Goal: Transaction & Acquisition: Purchase product/service

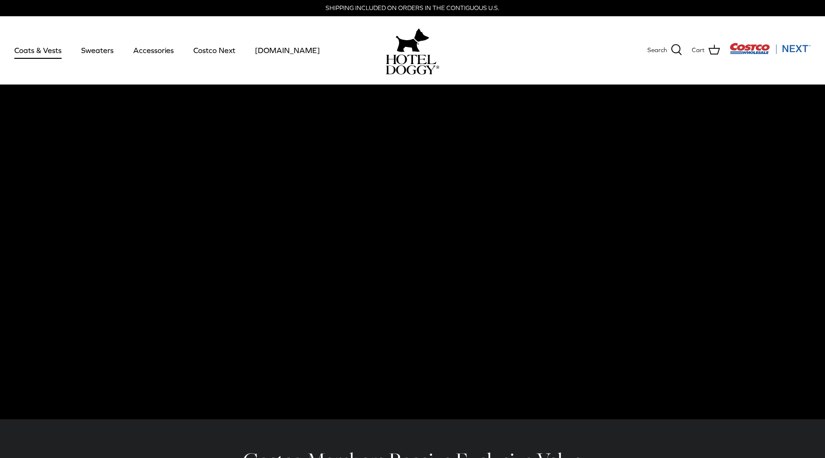
click at [56, 56] on link "Coats & Vests" at bounding box center [38, 50] width 64 height 32
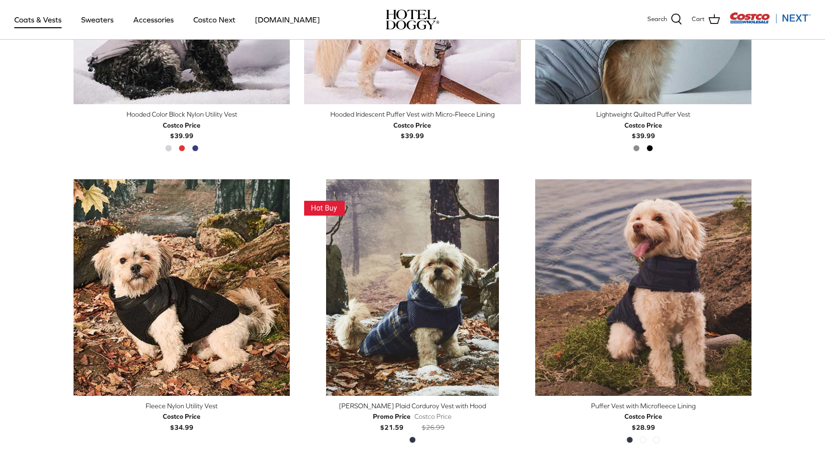
scroll to position [995, 0]
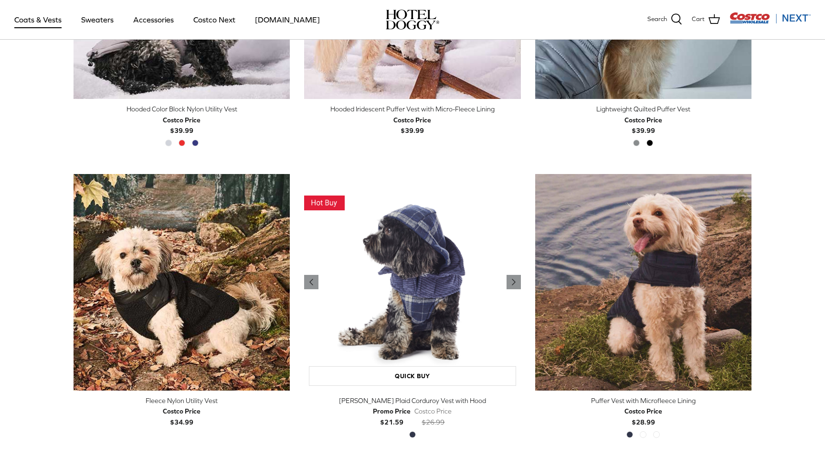
click at [437, 315] on img "Melton Plaid Corduroy Vest with Hood" at bounding box center [412, 282] width 216 height 216
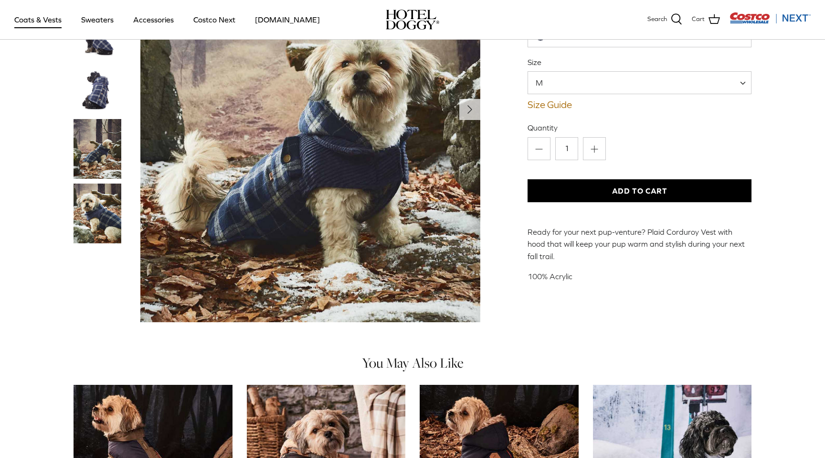
scroll to position [247, 0]
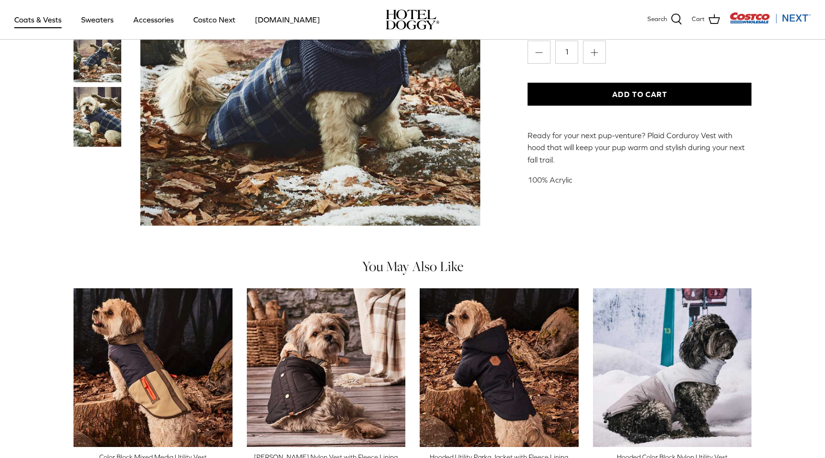
click at [100, 132] on img "Thumbnail Link" at bounding box center [98, 117] width 48 height 60
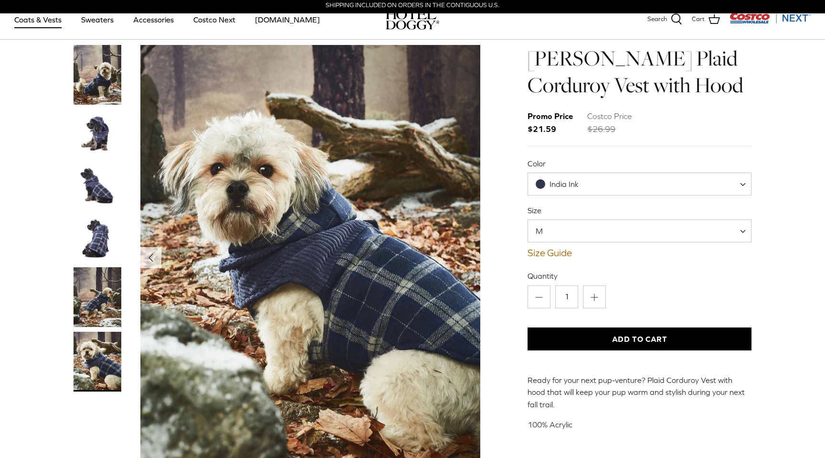
scroll to position [0, 0]
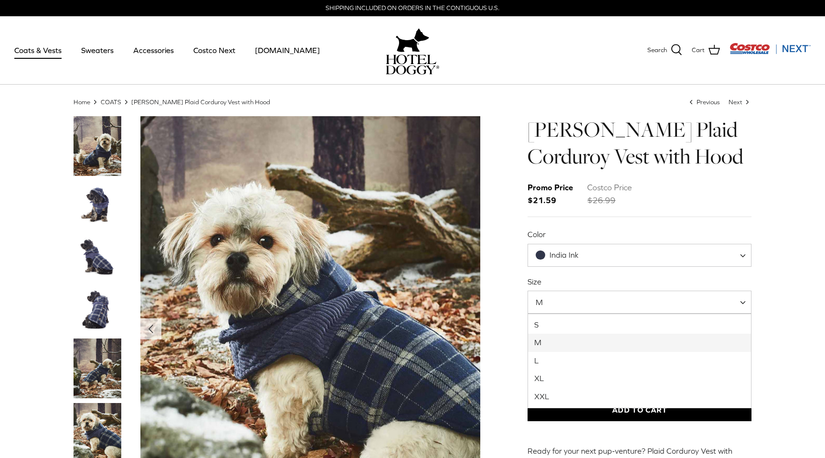
click at [614, 306] on span "M" at bounding box center [640, 301] width 224 height 23
select select "XXL"
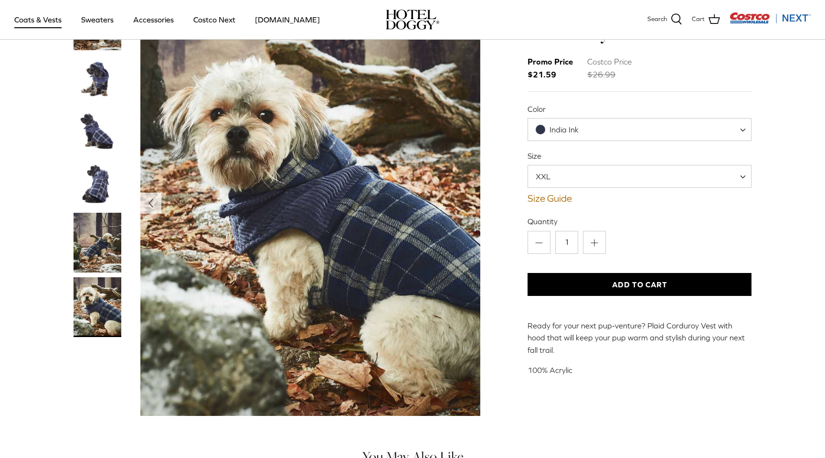
scroll to position [56, 0]
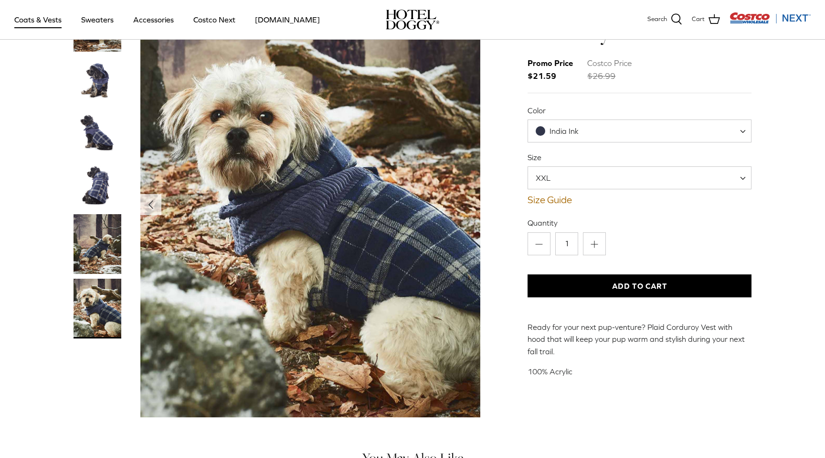
click at [92, 182] on img "Thumbnail Link" at bounding box center [98, 185] width 48 height 48
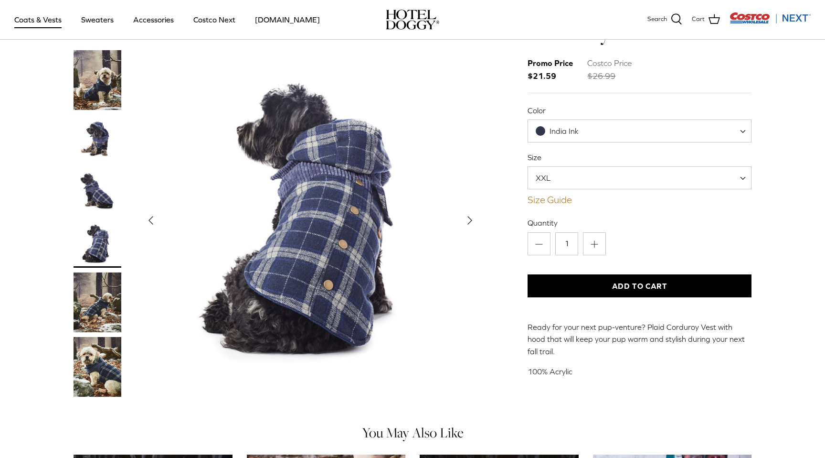
click at [556, 200] on link "Size Guide" at bounding box center [640, 199] width 224 height 11
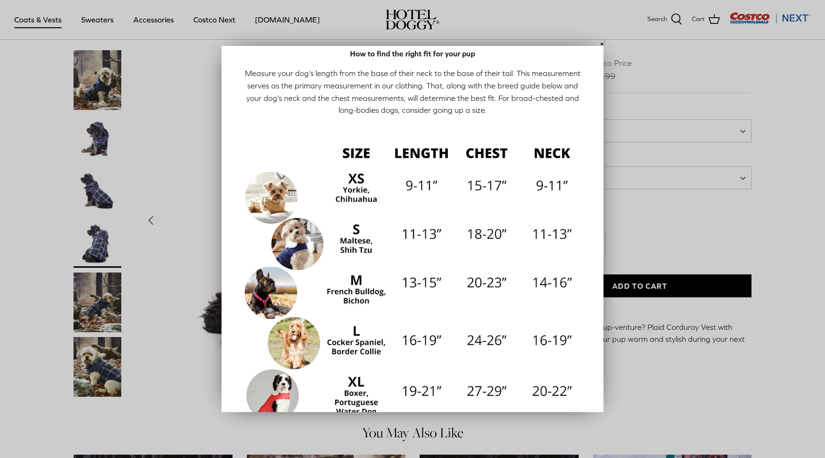
scroll to position [122, 0]
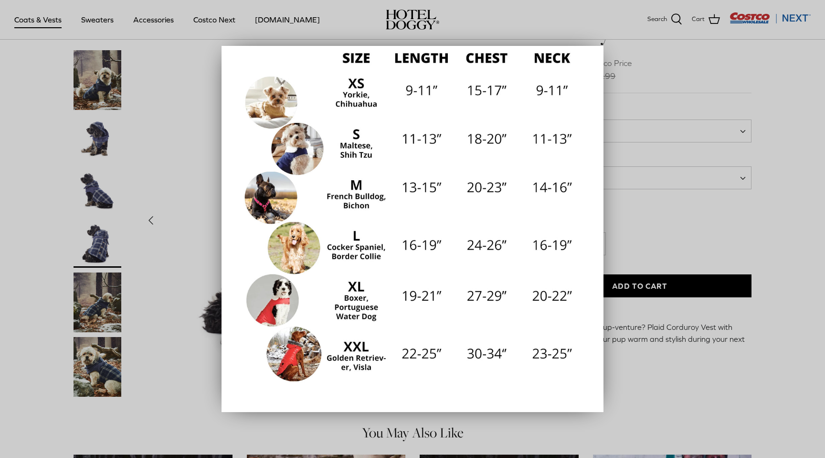
click at [771, 236] on div at bounding box center [412, 229] width 825 height 458
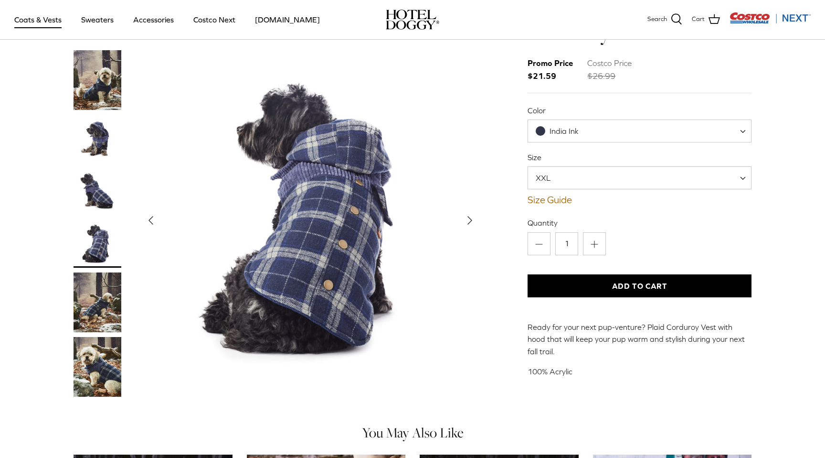
click at [631, 281] on button "Add to Cart" at bounding box center [640, 285] width 224 height 23
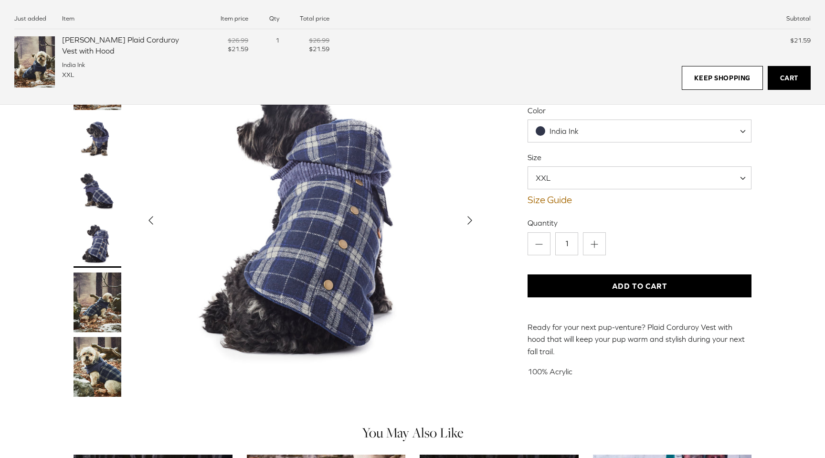
click at [104, 184] on img "Thumbnail Link" at bounding box center [98, 191] width 48 height 48
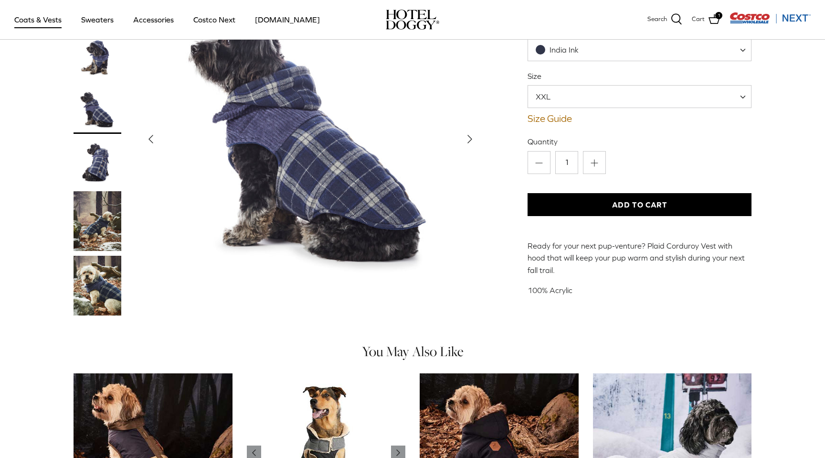
scroll to position [0, 0]
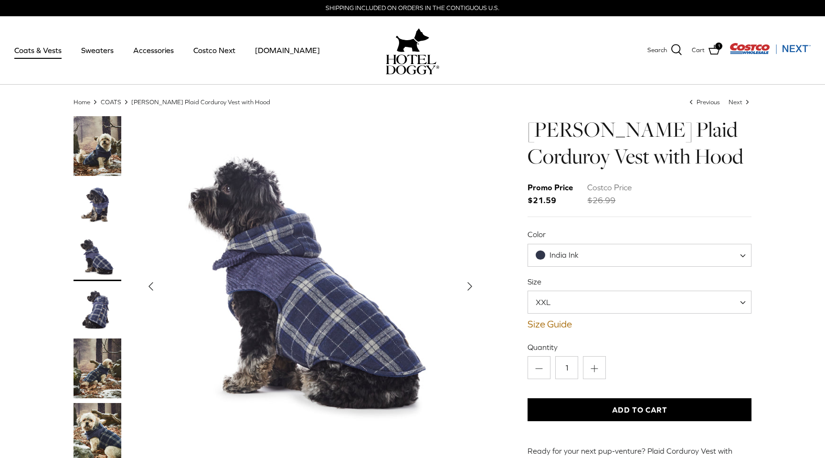
click at [114, 100] on link "COATS" at bounding box center [111, 101] width 21 height 7
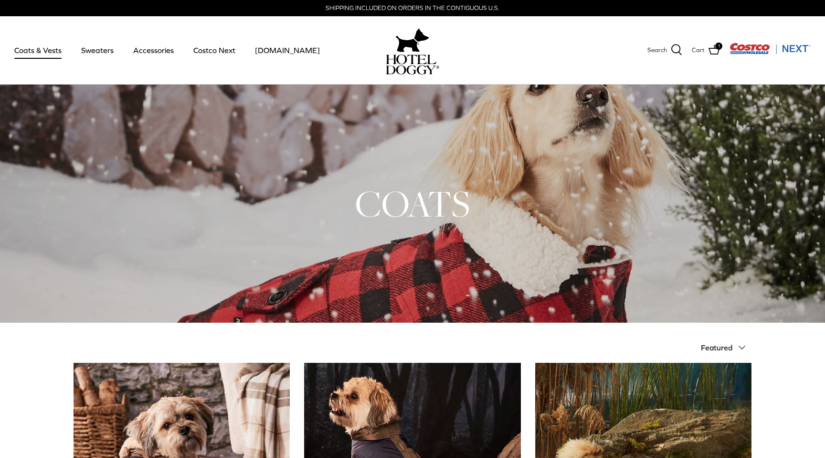
click at [721, 349] on span "Featured" at bounding box center [717, 347] width 32 height 9
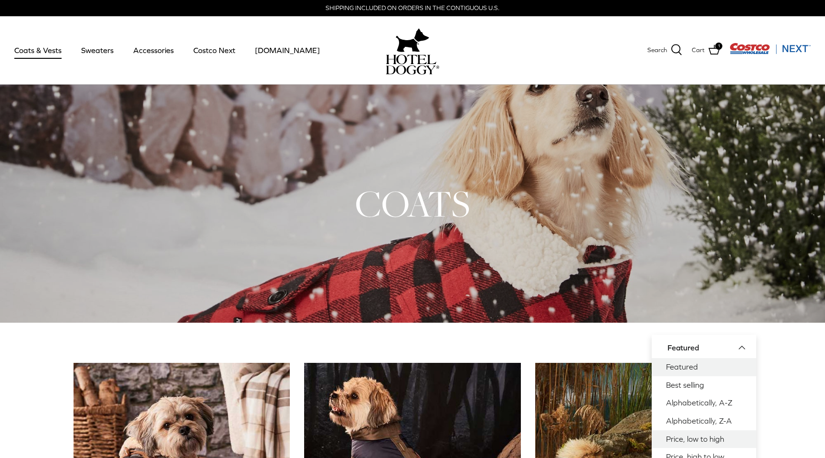
click at [695, 438] on link "Price, low to high" at bounding box center [704, 439] width 105 height 18
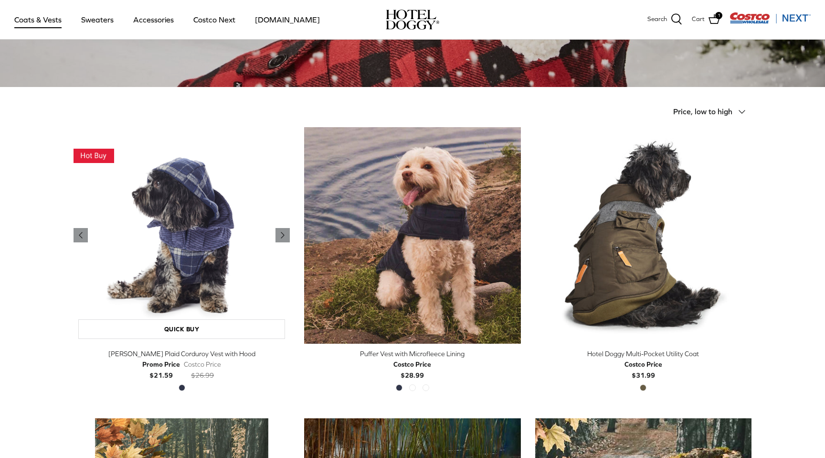
scroll to position [116, 0]
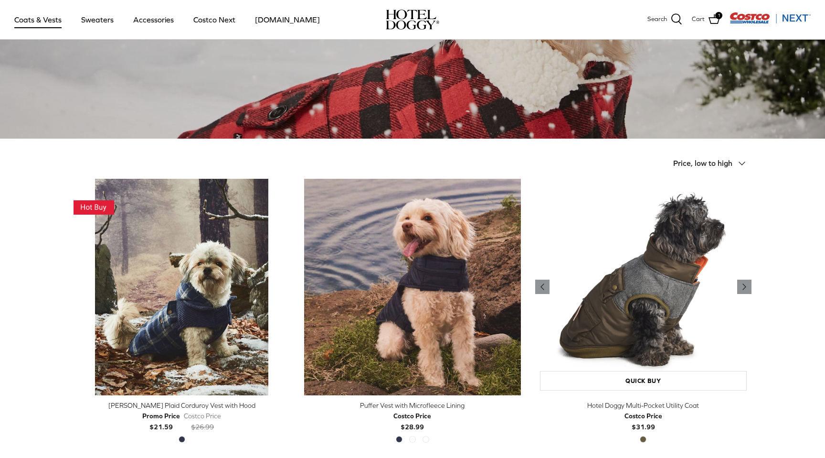
click at [538, 271] on img "Hotel Doggy Multi-Pocket Utility Coat" at bounding box center [643, 287] width 216 height 216
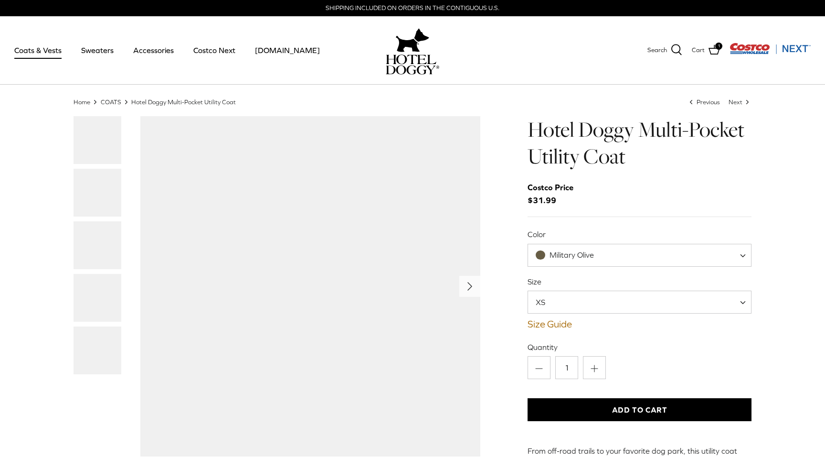
click at [448, 277] on img "Show Gallery" at bounding box center [310, 286] width 340 height 340
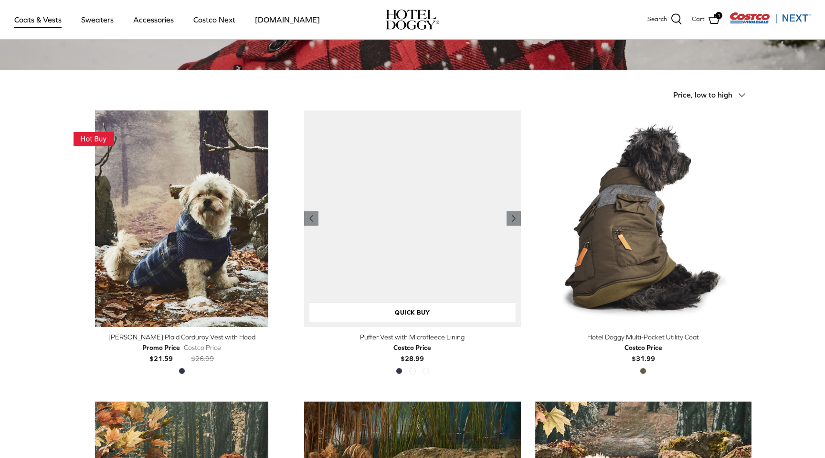
scroll to position [116, 0]
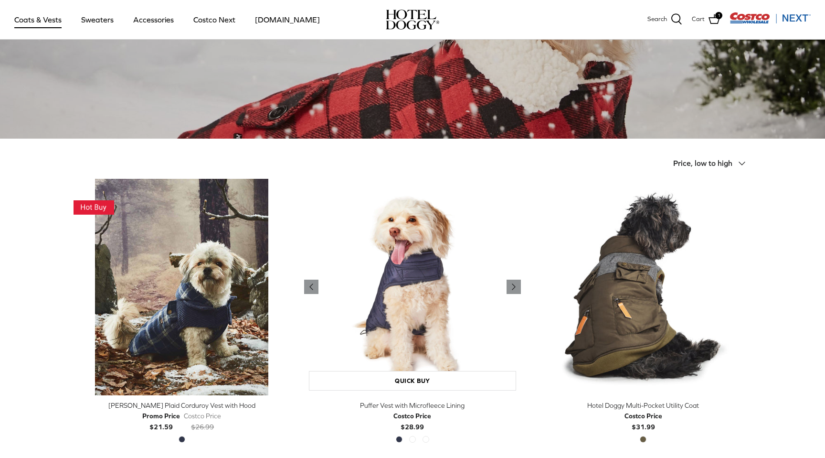
click at [439, 283] on img "Puffer Vest with Microfleece Lining" at bounding box center [412, 287] width 216 height 216
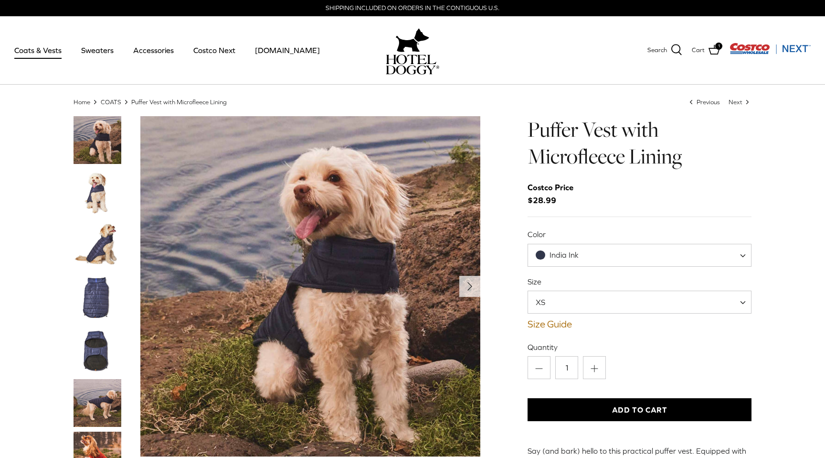
click at [96, 289] on img "Thumbnail Link" at bounding box center [98, 298] width 48 height 48
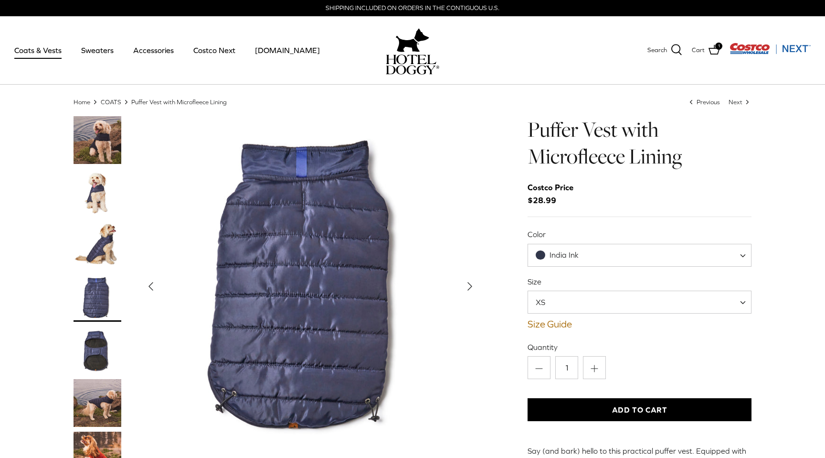
click at [103, 338] on img "Thumbnail Link" at bounding box center [98, 350] width 48 height 48
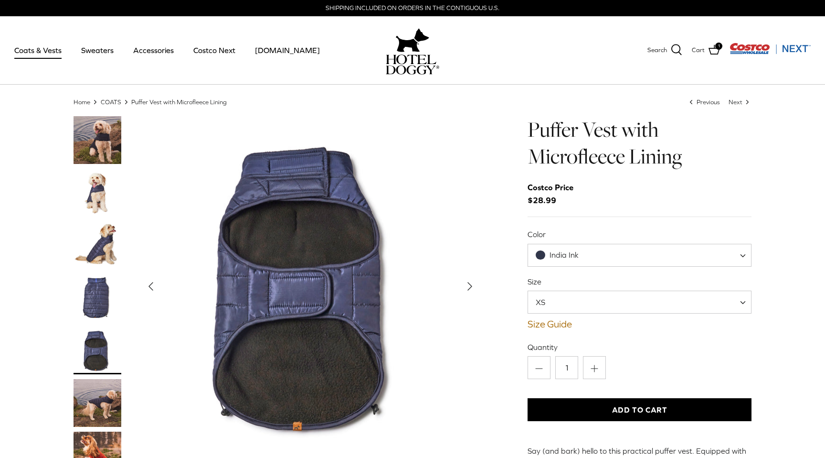
click at [108, 395] on img "Thumbnail Link" at bounding box center [98, 403] width 48 height 48
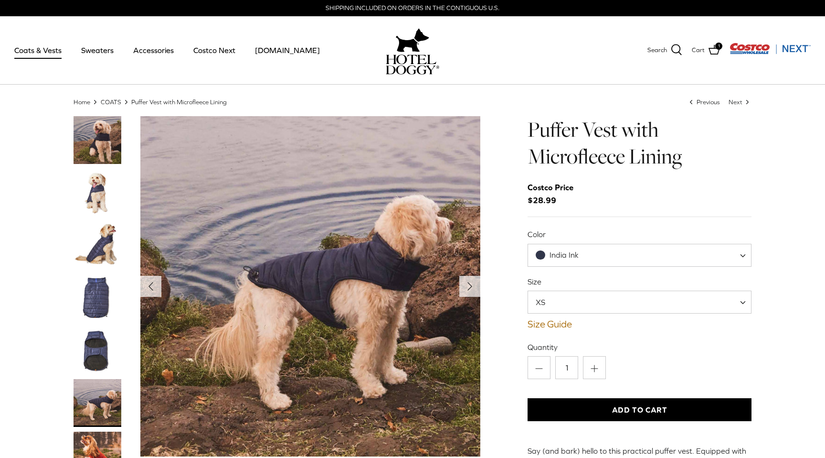
click at [98, 141] on img "Thumbnail Link" at bounding box center [98, 140] width 48 height 48
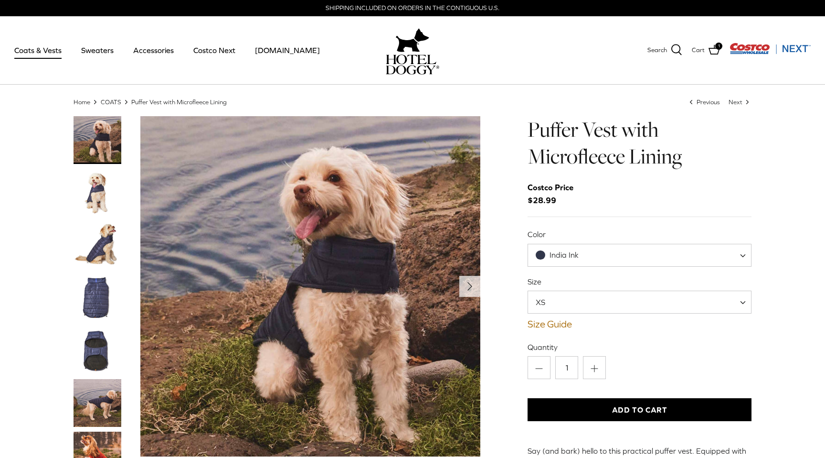
click at [105, 394] on img "Thumbnail Link" at bounding box center [98, 403] width 48 height 48
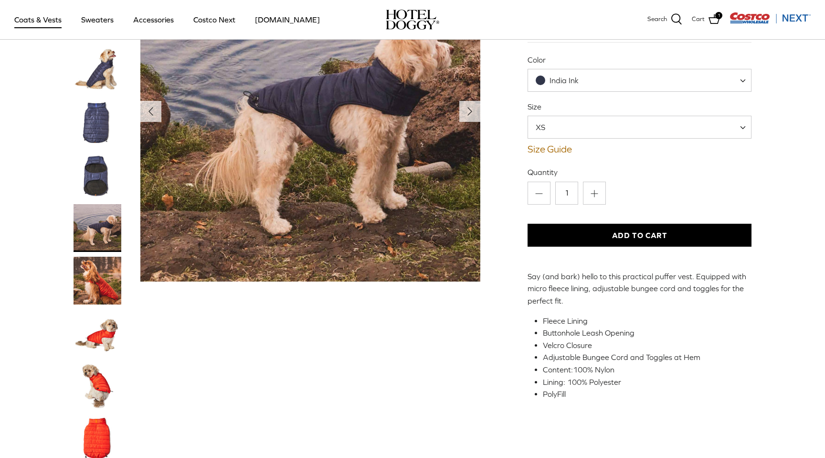
scroll to position [93, 0]
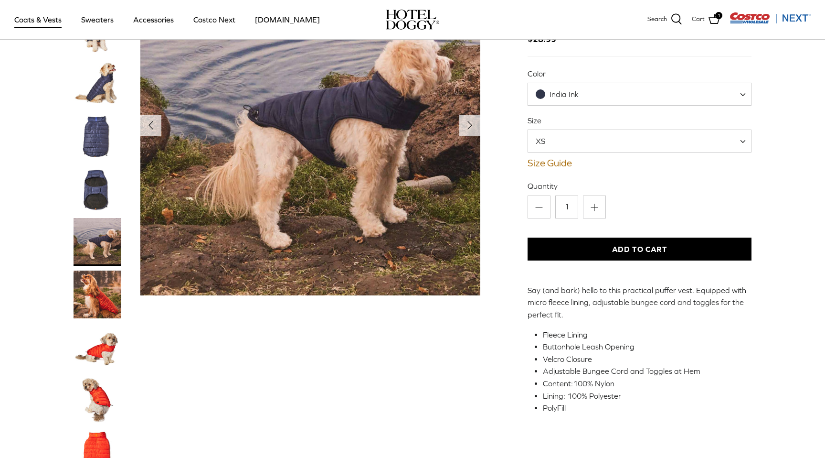
click at [553, 155] on div "Size XS S M L XL XS Size Guide How to find the right fit for your pup" at bounding box center [640, 142] width 224 height 54
click at [556, 140] on span "XS" at bounding box center [546, 141] width 36 height 11
select select "XL"
click at [567, 98] on div "India Ink" at bounding box center [557, 94] width 43 height 10
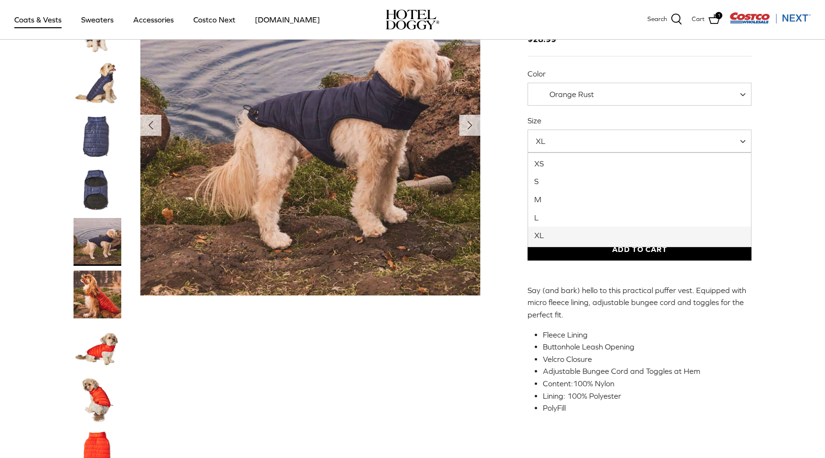
click at [565, 135] on span "XL" at bounding box center [640, 140] width 224 height 23
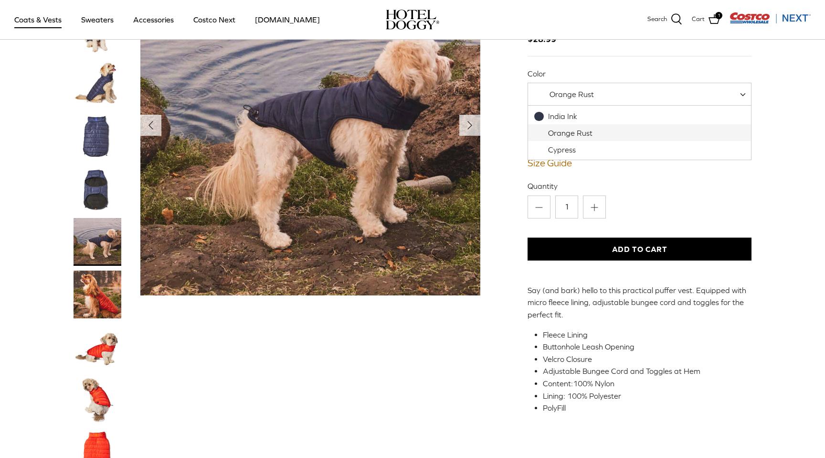
click at [583, 100] on span "Orange Rust" at bounding box center [640, 94] width 224 height 23
select select "Cypress"
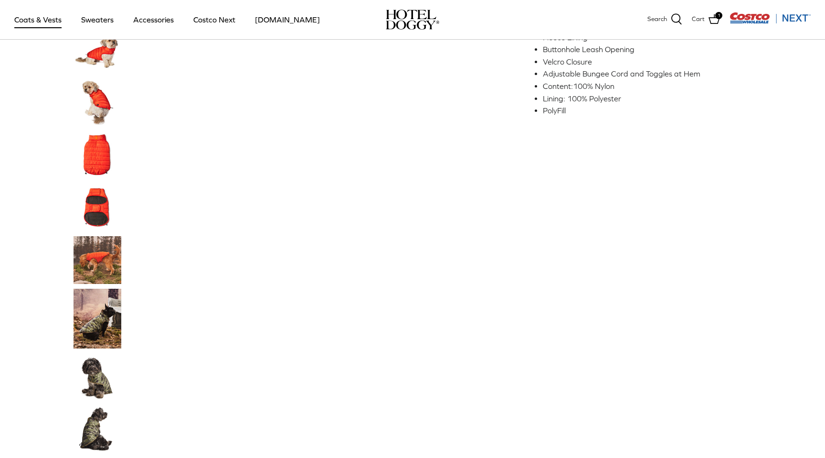
scroll to position [396, 0]
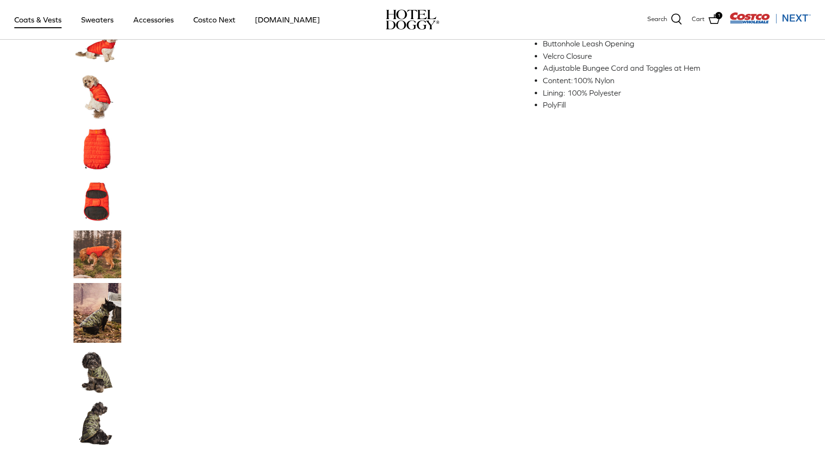
click at [109, 407] on img "Thumbnail Link" at bounding box center [98, 424] width 48 height 48
click at [95, 375] on img "Thumbnail Link" at bounding box center [98, 371] width 48 height 48
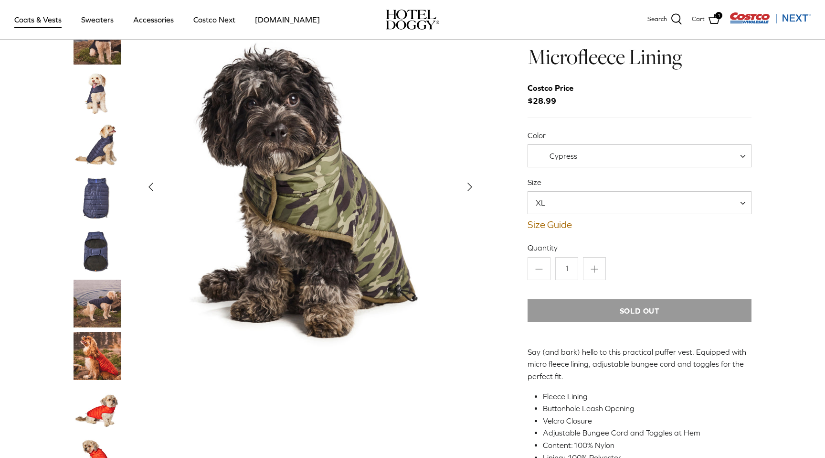
scroll to position [30, 0]
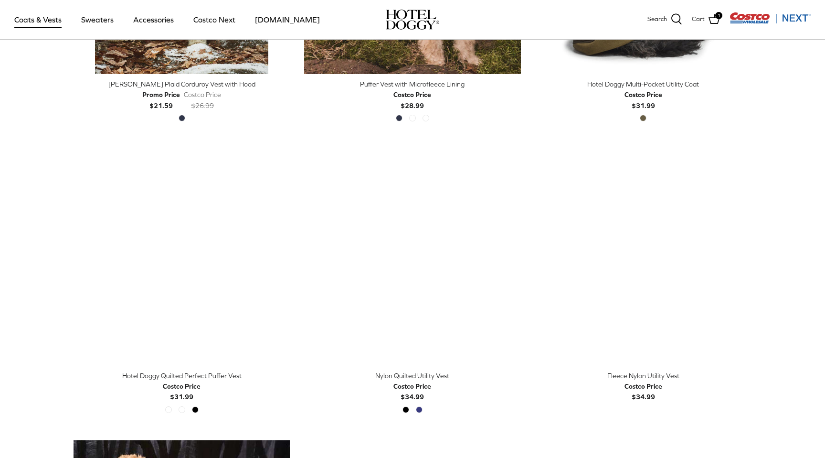
scroll to position [437, 0]
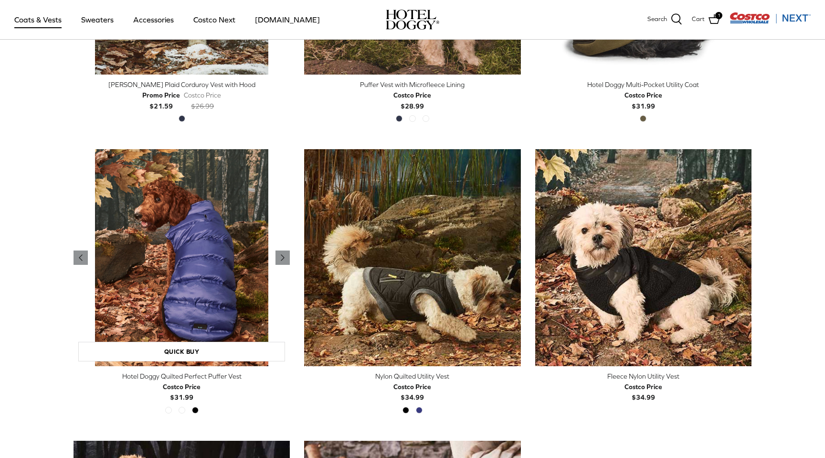
click at [211, 223] on img "Hotel Doggy Quilted Perfect Puffer Vest" at bounding box center [182, 257] width 216 height 216
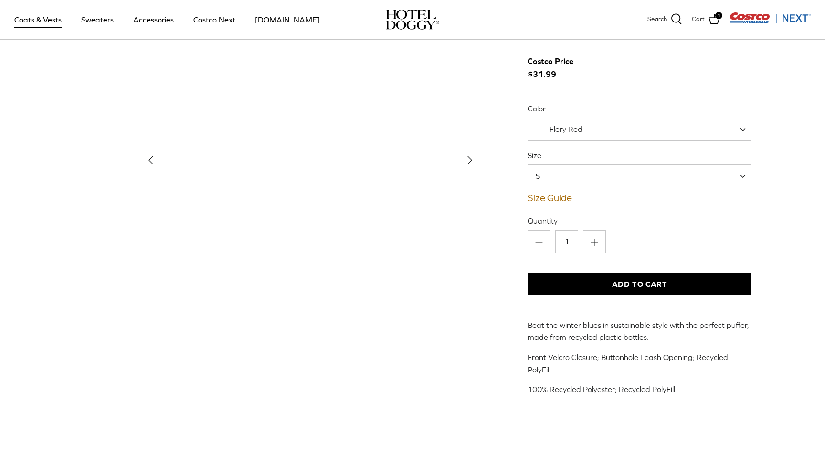
scroll to position [59, 0]
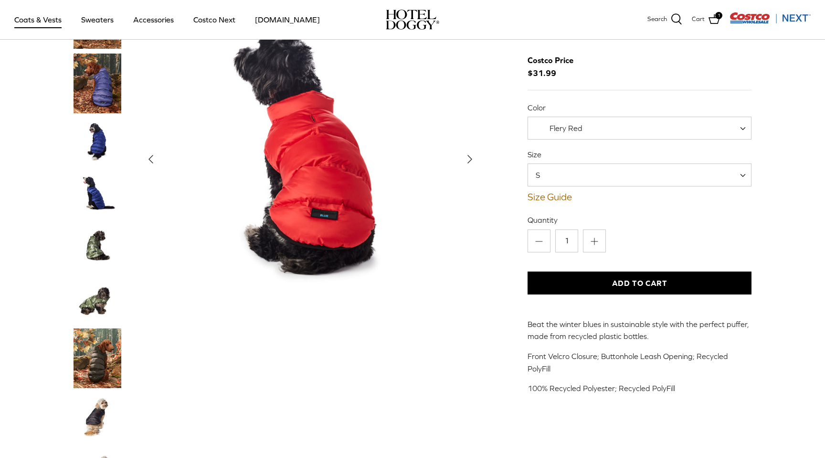
click at [561, 181] on span "S" at bounding box center [640, 174] width 224 height 23
select select "XXL"
click at [607, 280] on button "Add to Cart" at bounding box center [640, 282] width 224 height 23
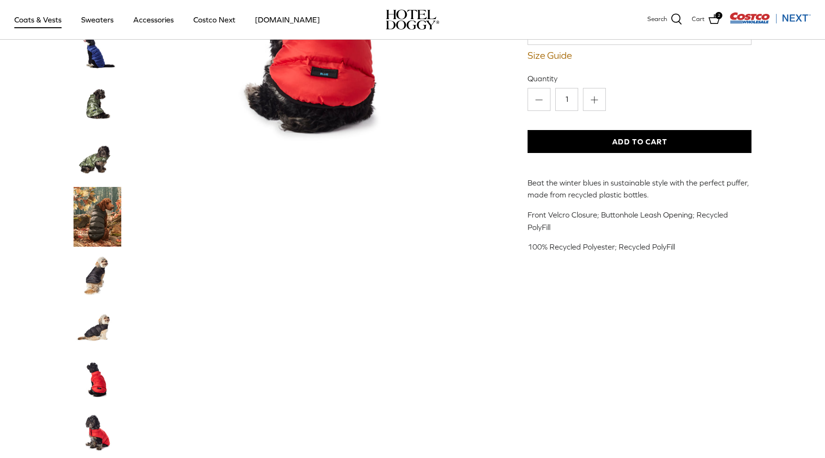
scroll to position [225, 0]
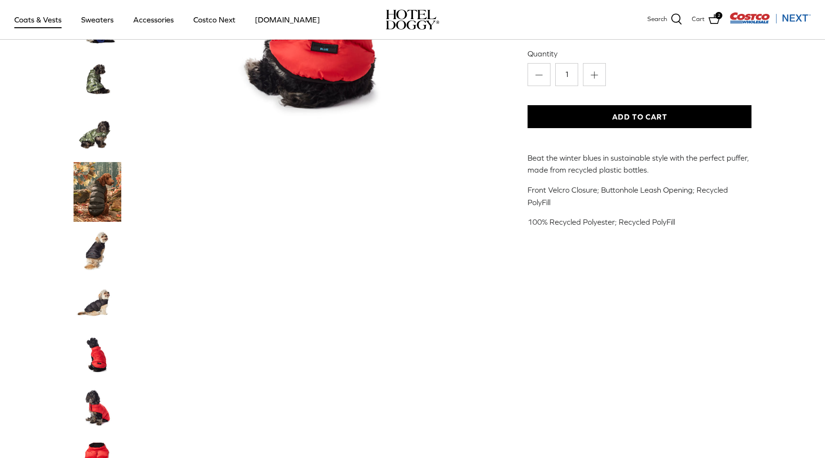
click at [107, 359] on img "Thumbnail Link" at bounding box center [98, 356] width 48 height 48
click at [95, 409] on img "Thumbnail Link" at bounding box center [98, 408] width 48 height 48
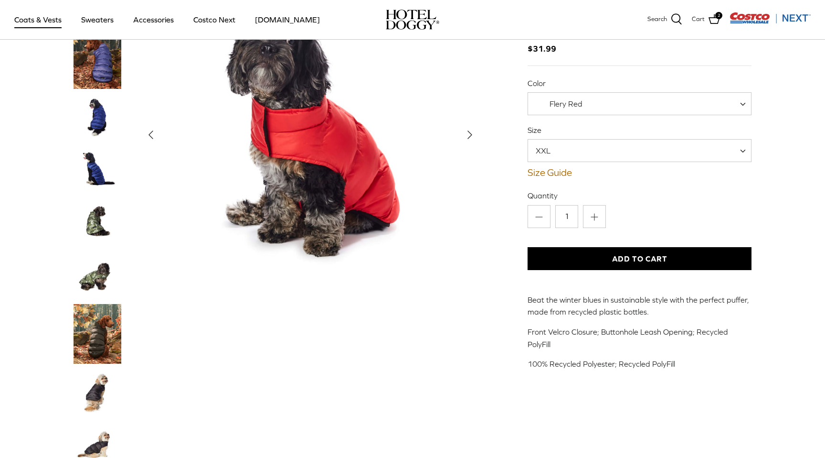
scroll to position [31, 0]
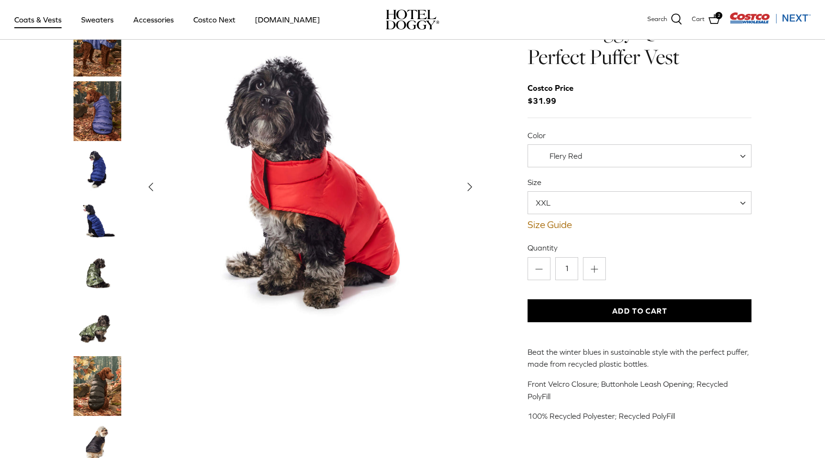
click at [467, 189] on icon "Right" at bounding box center [469, 186] width 15 height 15
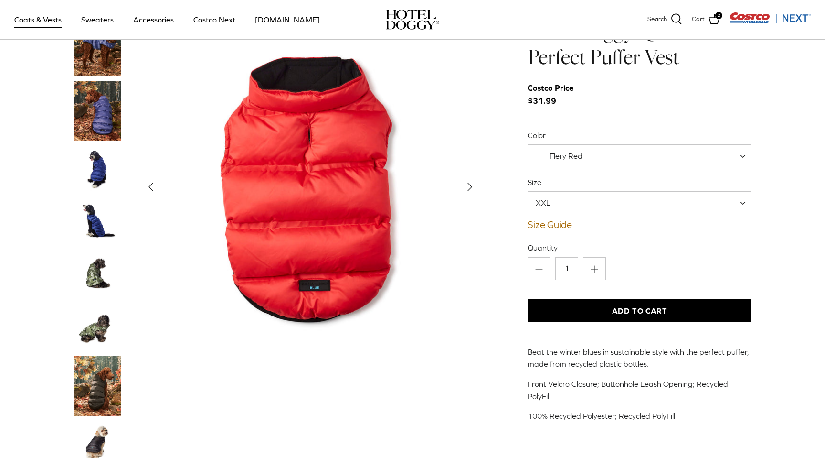
click at [467, 189] on icon "Right" at bounding box center [469, 186] width 15 height 15
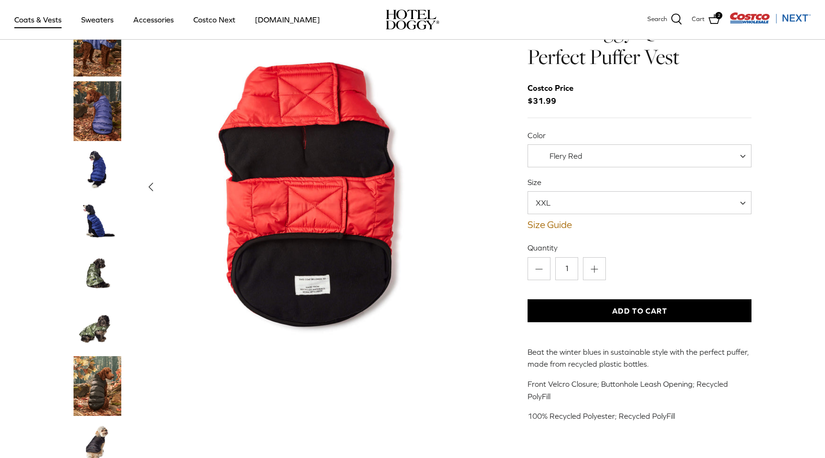
click at [467, 189] on img "Show Gallery" at bounding box center [310, 187] width 340 height 340
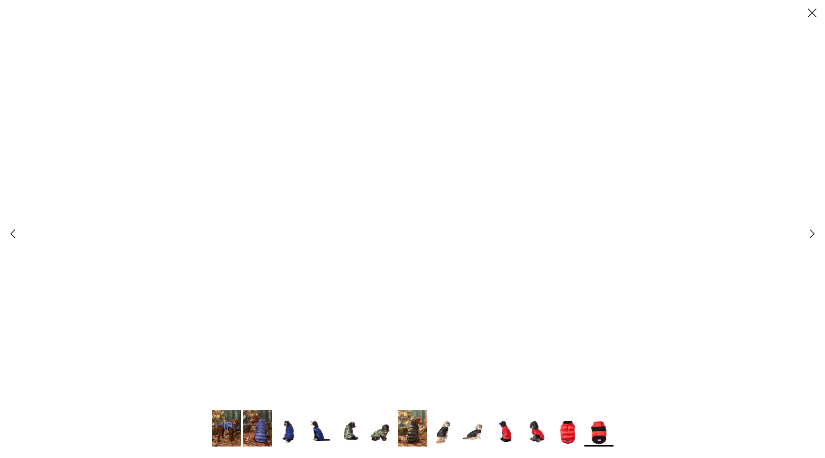
click at [467, 189] on div at bounding box center [412, 229] width 825 height 458
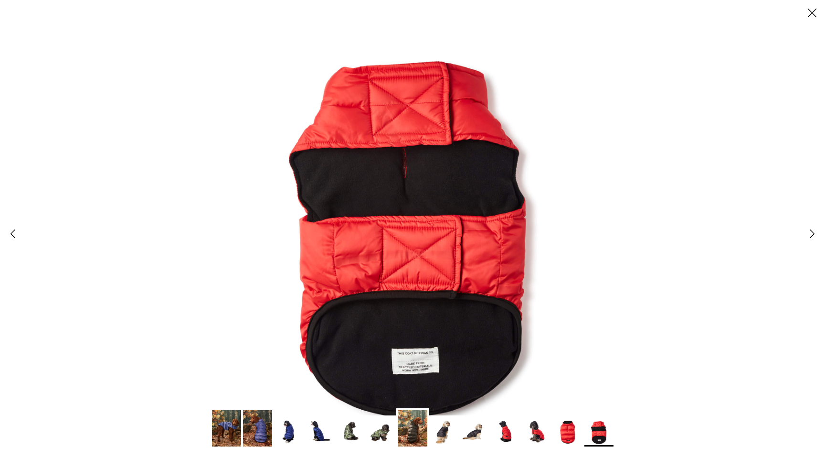
click at [571, 430] on img at bounding box center [568, 431] width 29 height 29
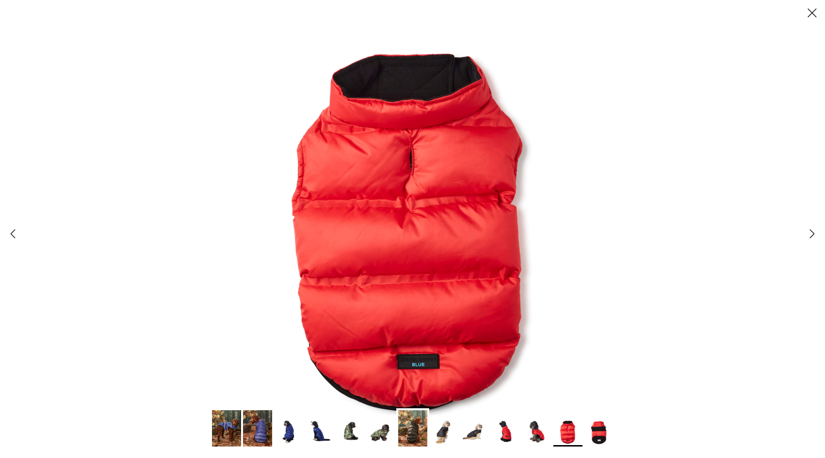
click at [817, 11] on icon "Close" at bounding box center [812, 13] width 16 height 16
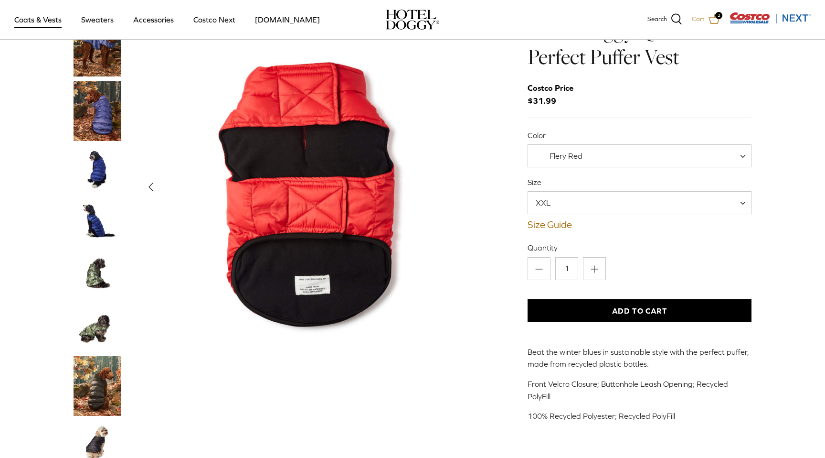
click at [708, 21] on link "Cart 2" at bounding box center [706, 19] width 28 height 12
